Goal: Information Seeking & Learning: Learn about a topic

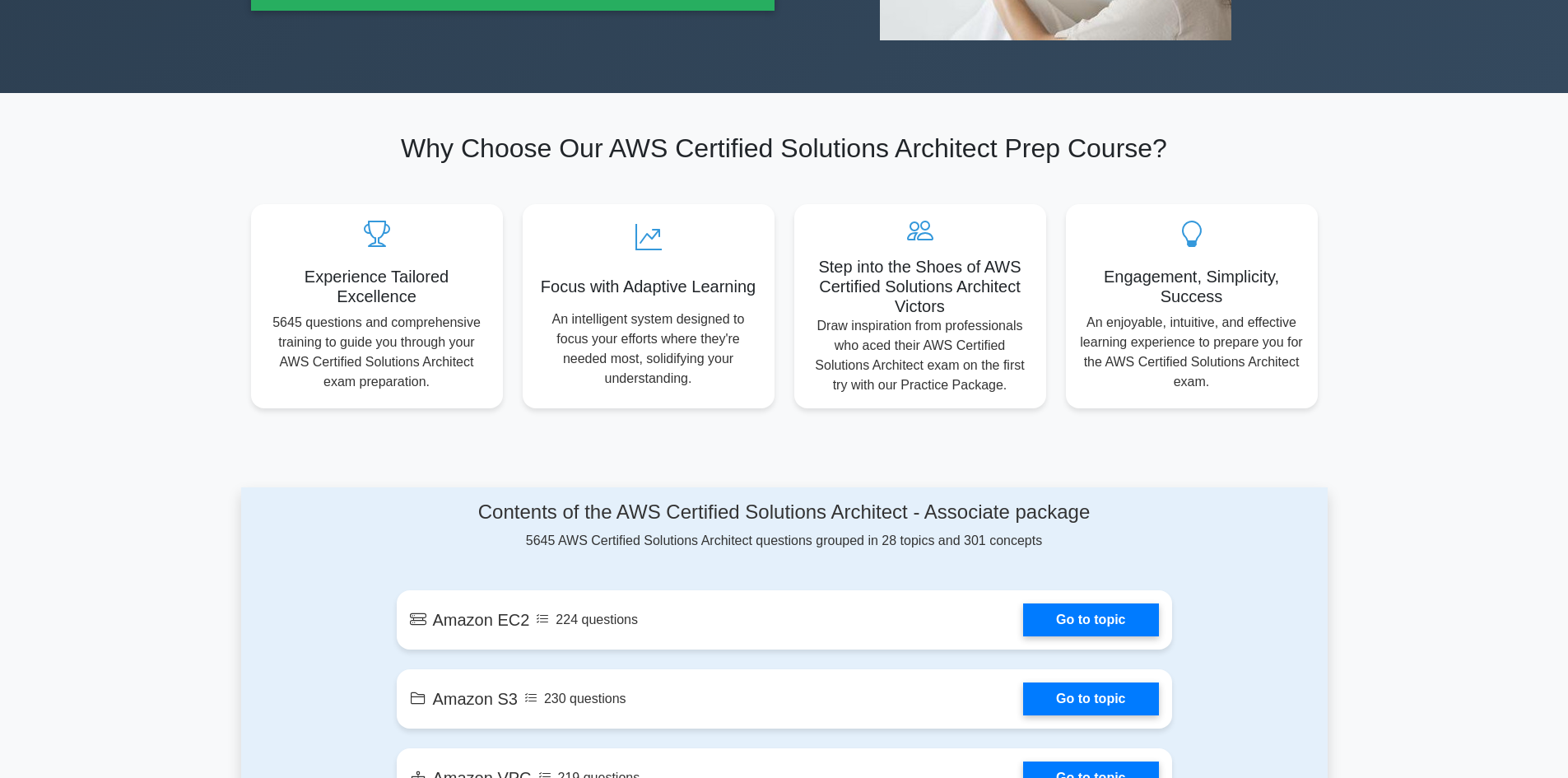
scroll to position [741, 0]
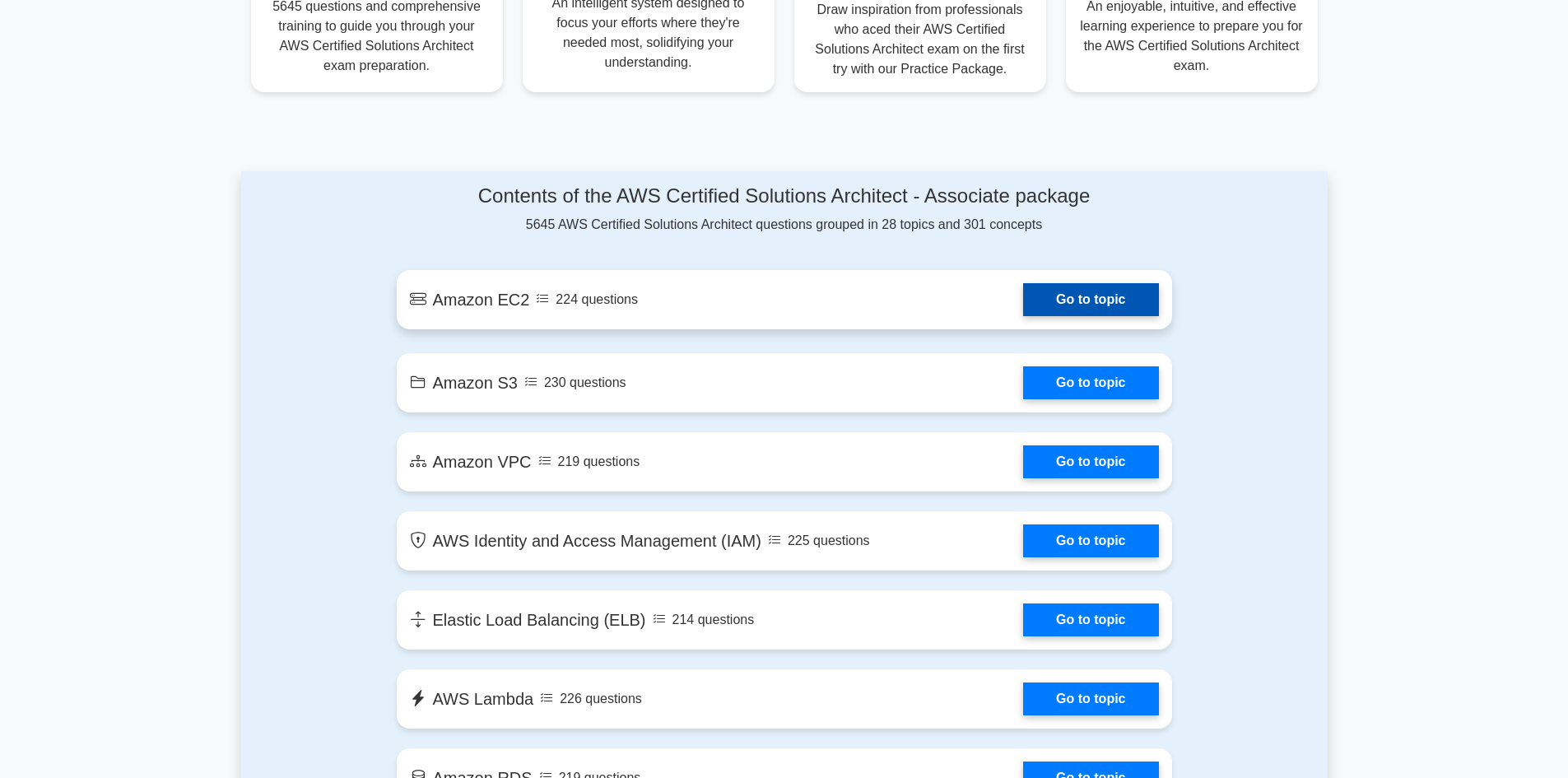
click at [1074, 307] on link "Go to topic" at bounding box center [1090, 299] width 135 height 33
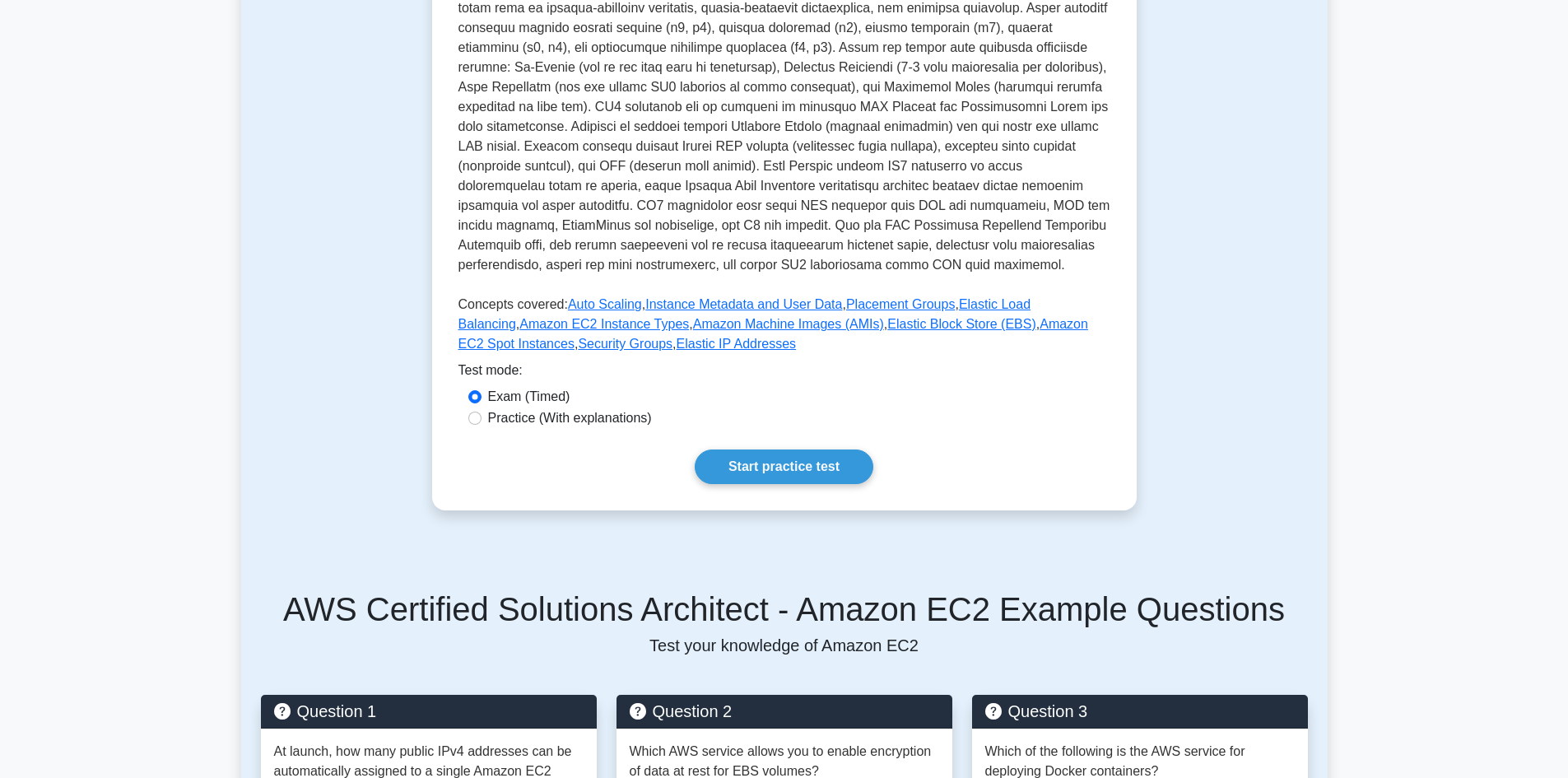
scroll to position [412, 0]
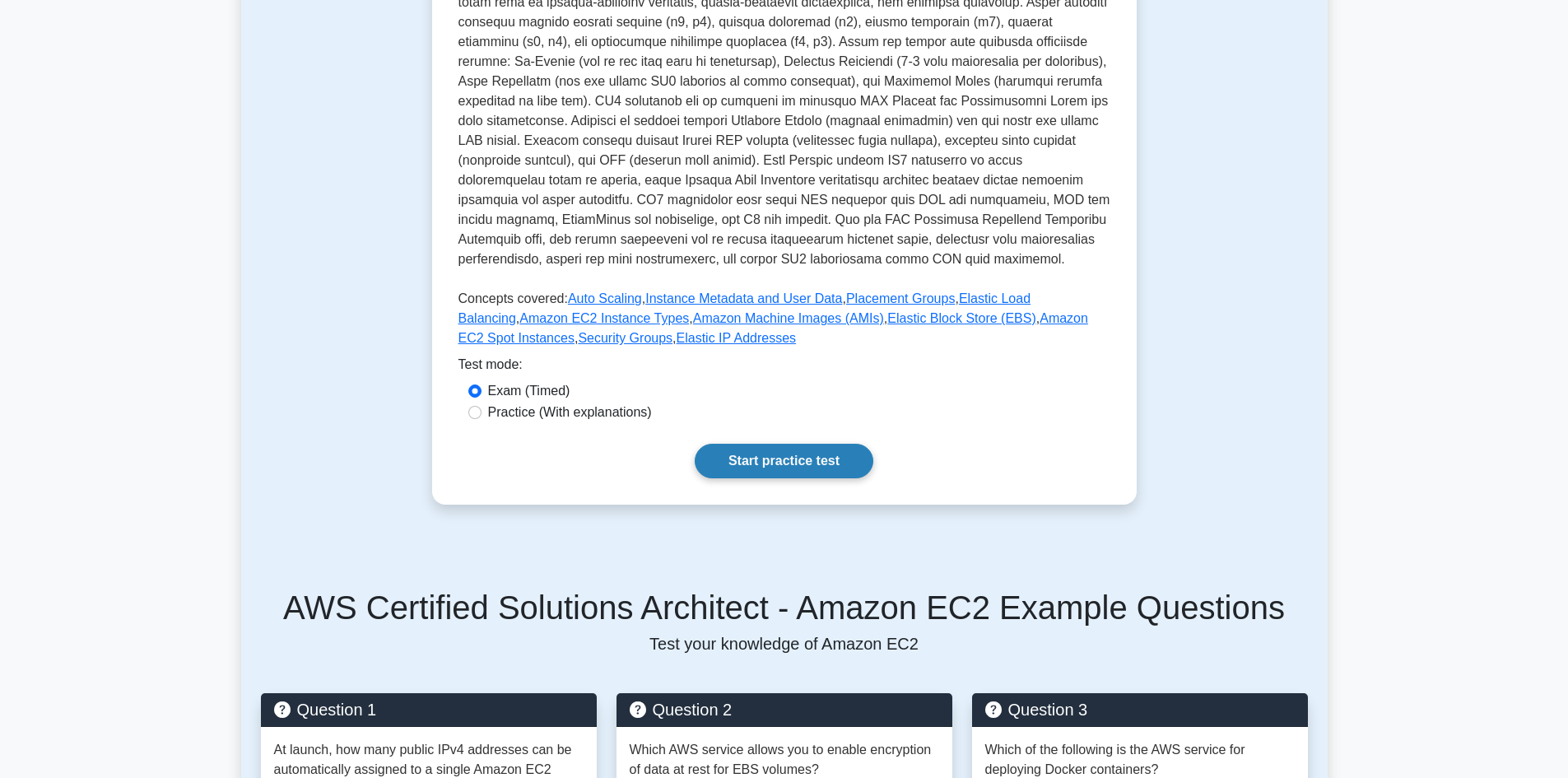
click at [802, 458] on link "Start practice test" at bounding box center [784, 461] width 178 height 35
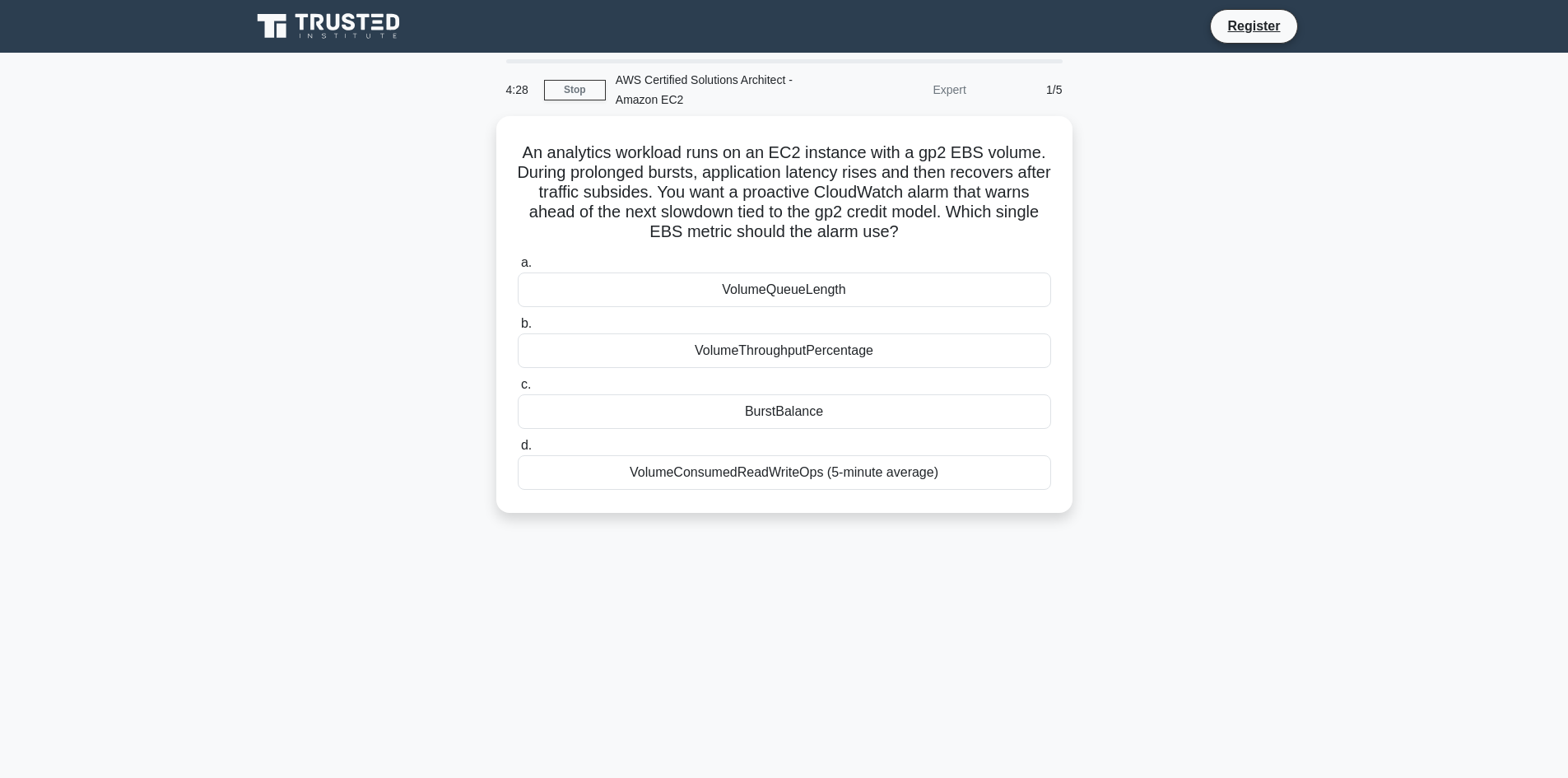
click at [1262, 326] on div "An analytics workload runs on an EC2 instance with a gp2 EBS volume. During pro…" at bounding box center [784, 324] width 1087 height 417
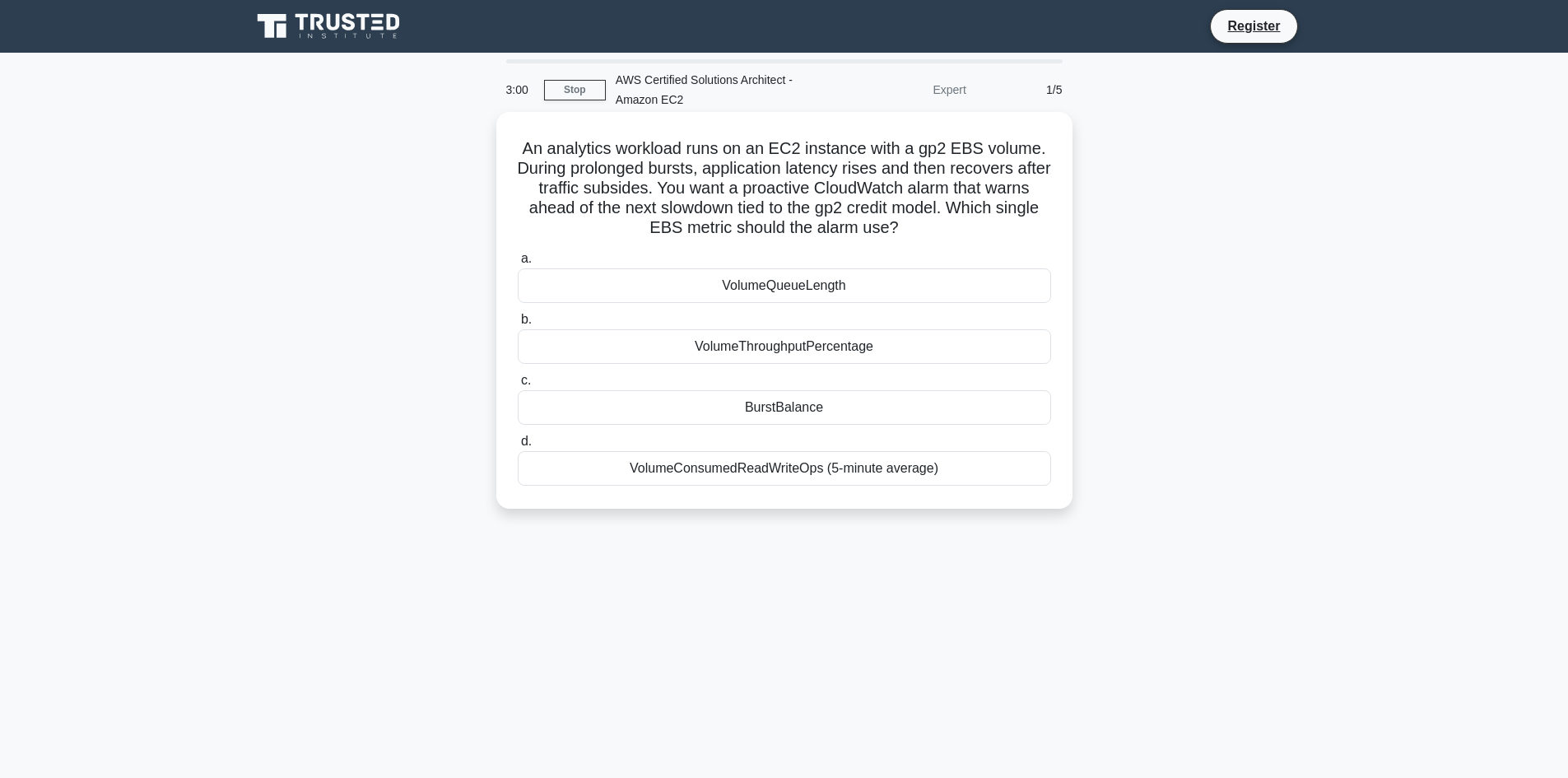
click at [773, 411] on div "BurstBalance" at bounding box center [784, 407] width 533 height 35
click at [518, 386] on input "c. [GEOGRAPHIC_DATA]" at bounding box center [518, 380] width 0 height 10
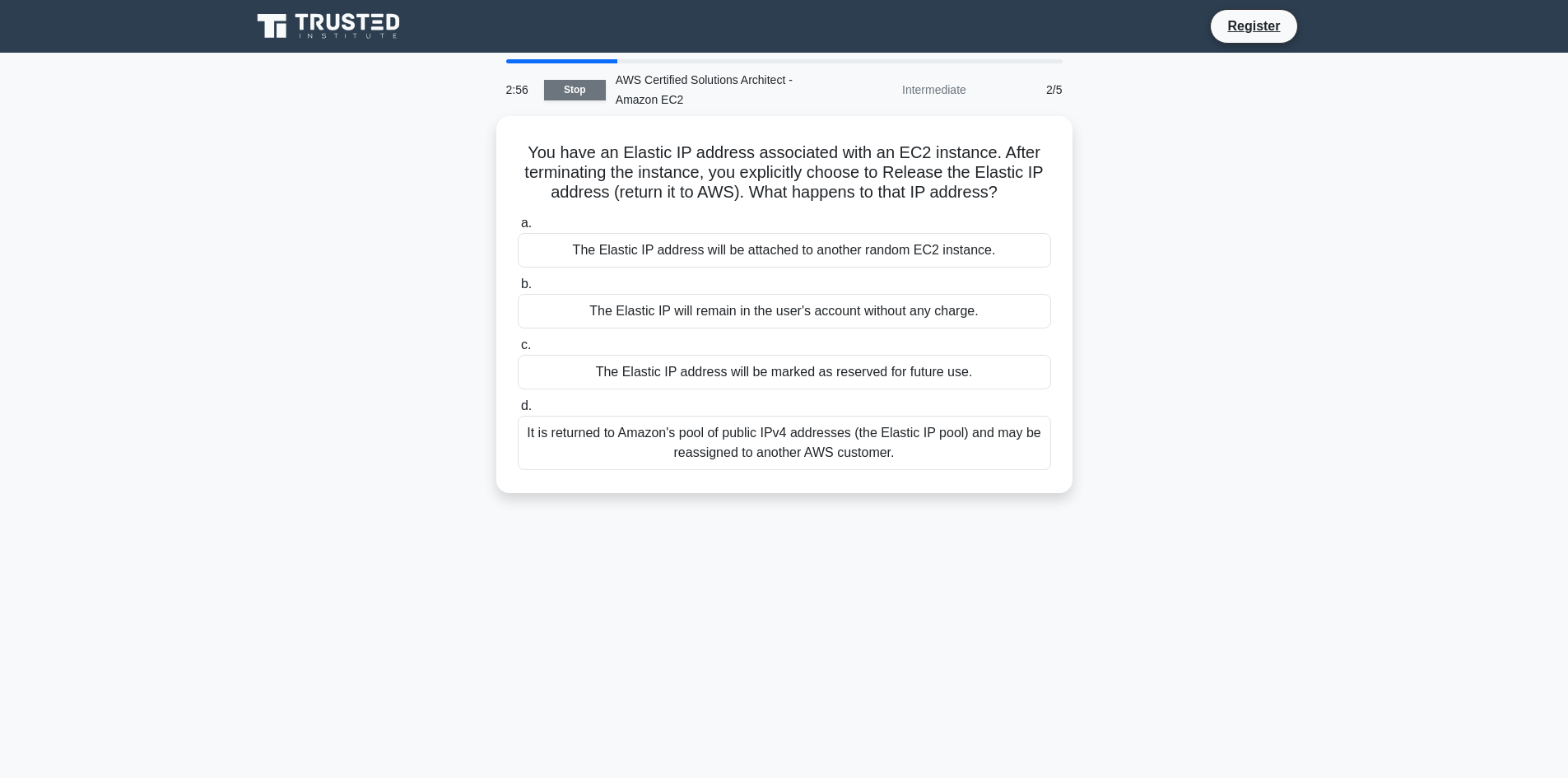
click at [574, 93] on link "Stop" at bounding box center [574, 91] width 62 height 21
